Goal: Information Seeking & Learning: Learn about a topic

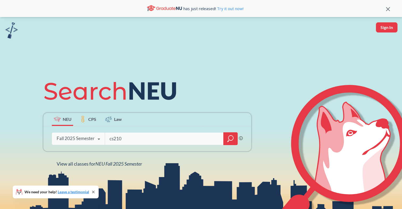
type input "cs2100"
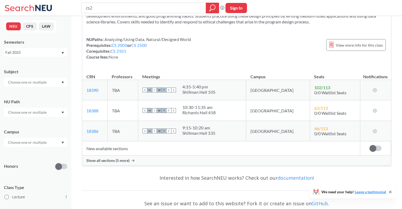
scroll to position [63, 0]
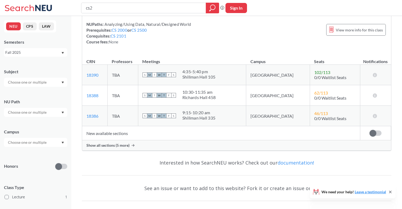
click at [194, 145] on div "Show all sections (5 more)" at bounding box center [236, 145] width 309 height 10
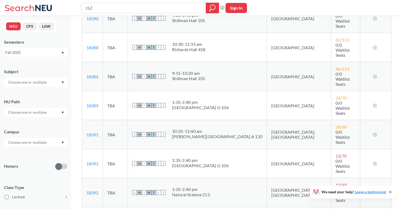
scroll to position [124, 0]
click at [130, 12] on input "cs2" at bounding box center [143, 7] width 117 height 9
type input "cs2000"
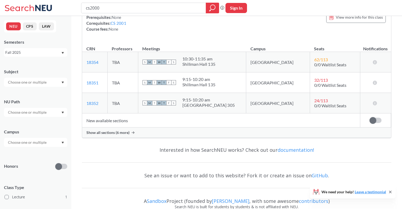
scroll to position [73, 0]
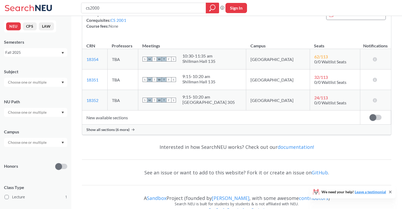
click at [164, 127] on div "Show all sections (6 more)" at bounding box center [236, 130] width 309 height 10
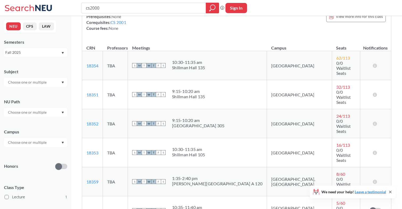
scroll to position [66, 0]
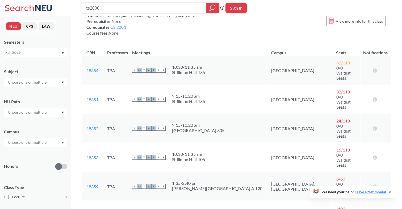
click at [119, 5] on input "cs2000" at bounding box center [143, 7] width 117 height 9
type input "cs2001"
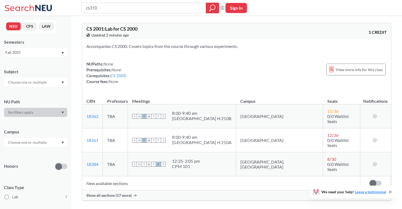
type input "cs3100"
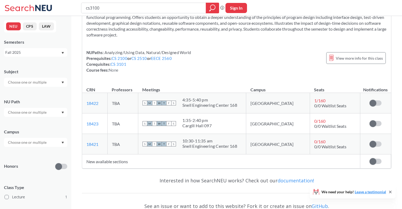
scroll to position [45, 0]
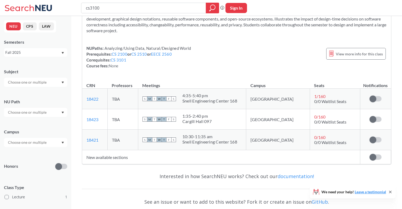
click at [156, 166] on div "CS 3100 : Program Design and Implementation 2 View this course on Banner. Updat…" at bounding box center [237, 71] width 310 height 195
click at [142, 7] on input "cs3100" at bounding box center [143, 7] width 117 height 9
type input "cs2800"
